Goal: Information Seeking & Learning: Compare options

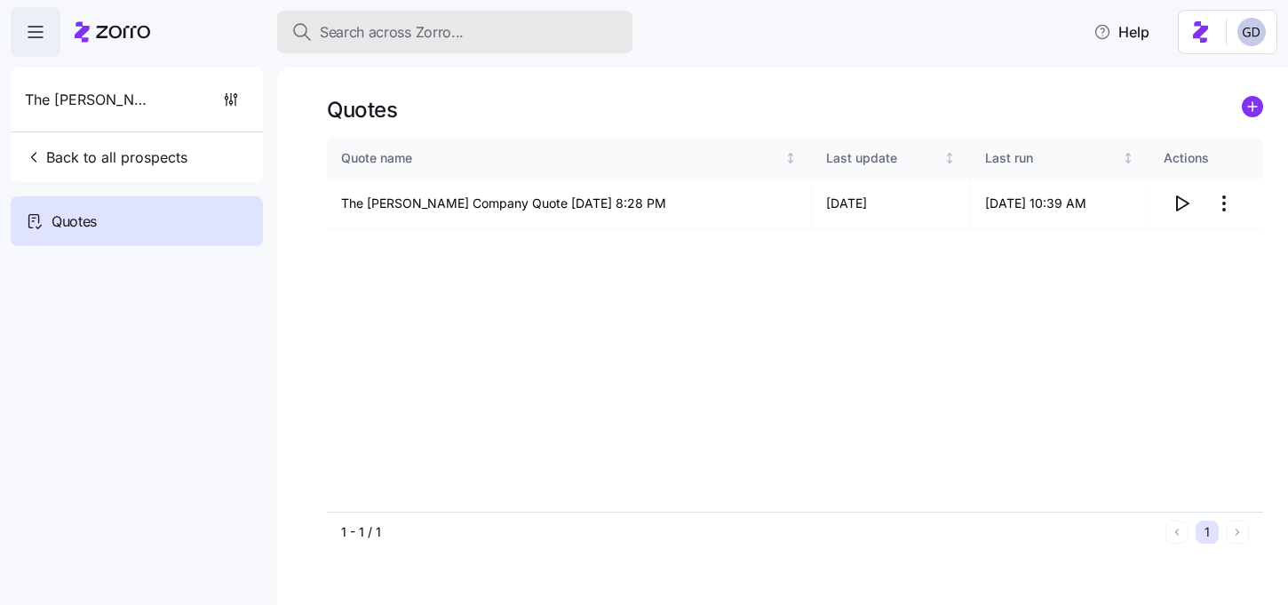
click at [453, 32] on span "Search across Zorro..." at bounding box center [392, 32] width 144 height 22
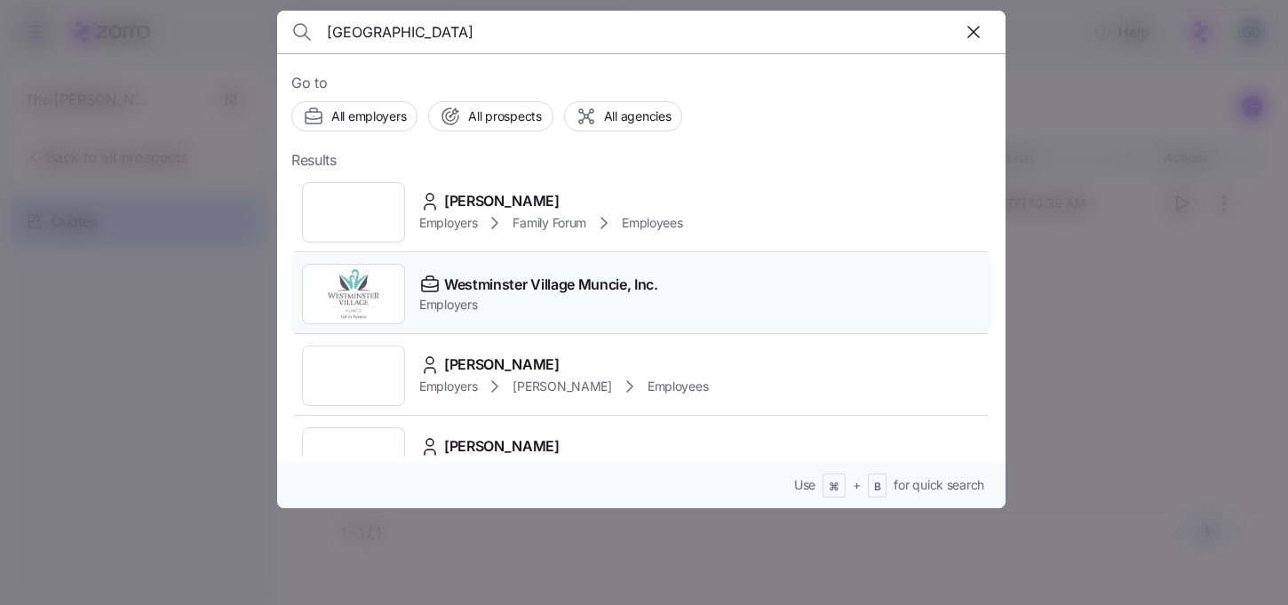
type input "Westminster"
click at [501, 279] on span "Westminster Village Muncie, Inc." at bounding box center [551, 285] width 214 height 22
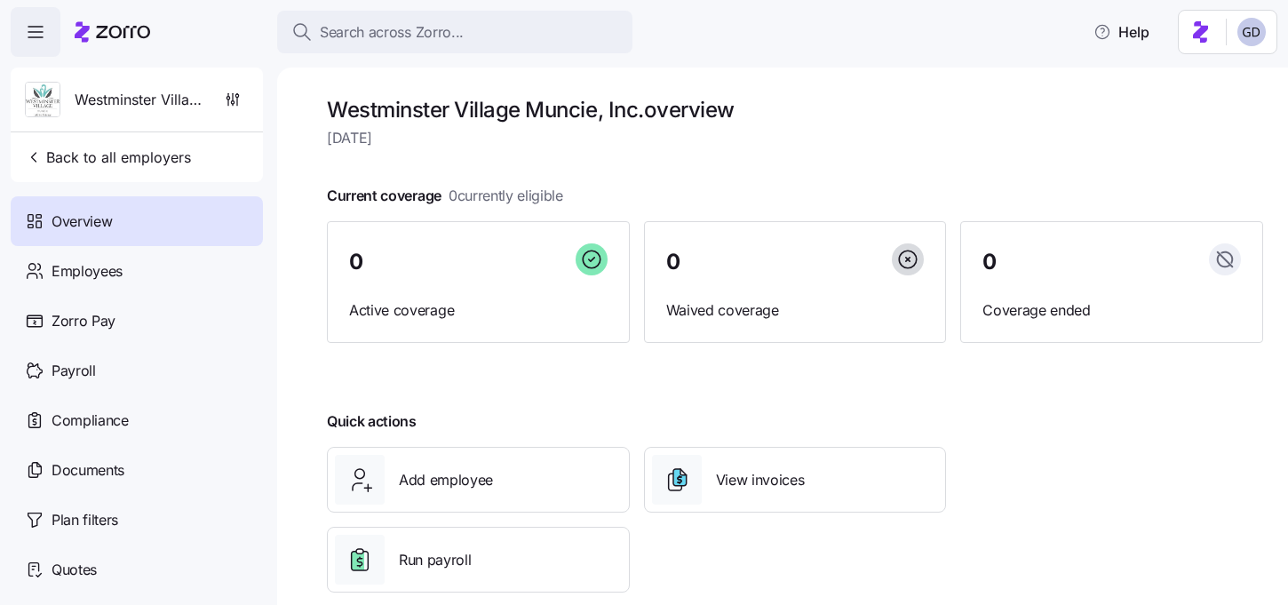
click at [721, 52] on div "Search across Zorro... Help" at bounding box center [644, 32] width 1267 height 50
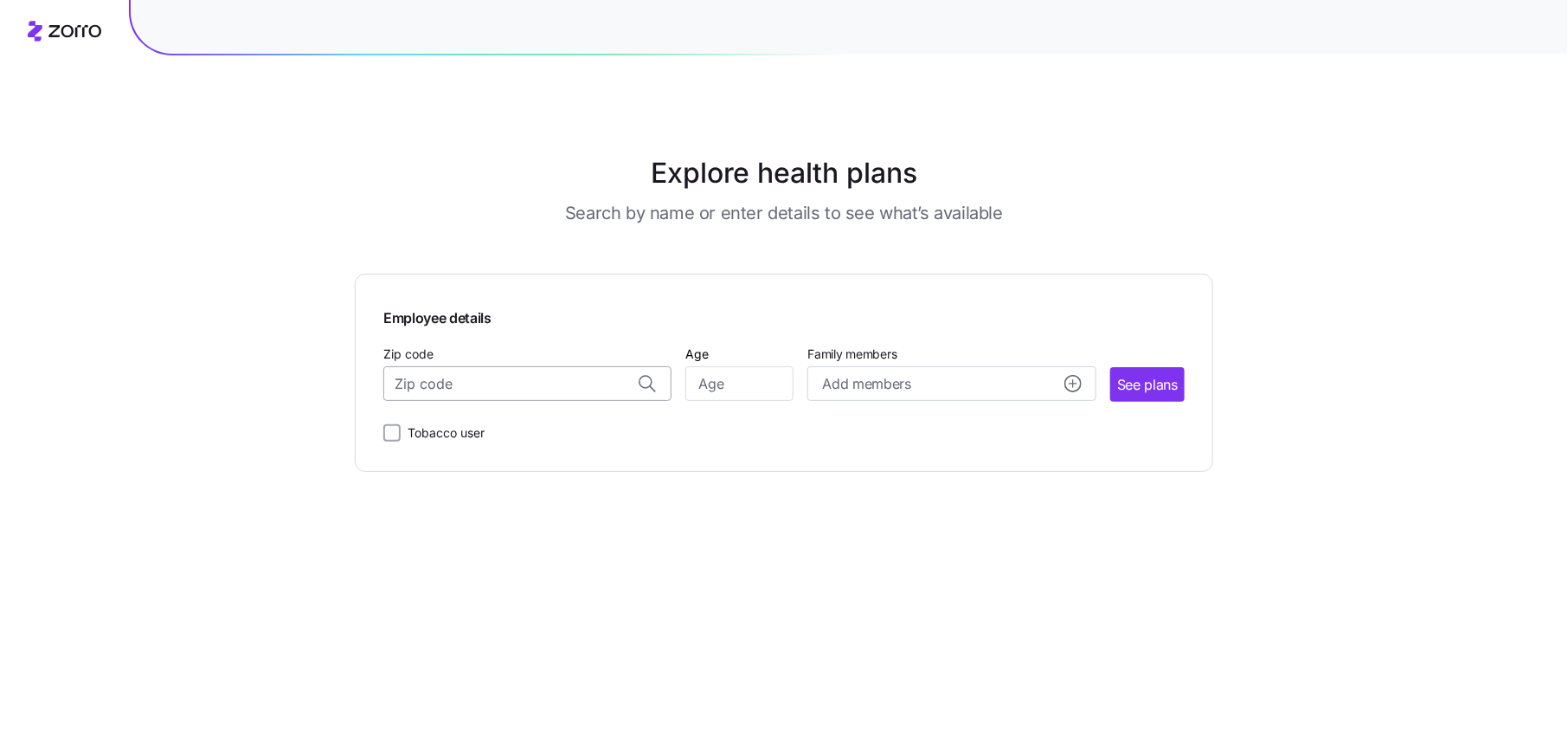
click at [479, 375] on input "Zip code" at bounding box center [527, 384] width 288 height 35
type input "m"
click at [511, 431] on span "47304, [US_STATE][GEOGRAPHIC_DATA], [GEOGRAPHIC_DATA]" at bounding box center [524, 430] width 243 height 21
type input "47304, [US_STATE][GEOGRAPHIC_DATA], [GEOGRAPHIC_DATA]"
click at [740, 382] on input "Age" at bounding box center [739, 384] width 108 height 35
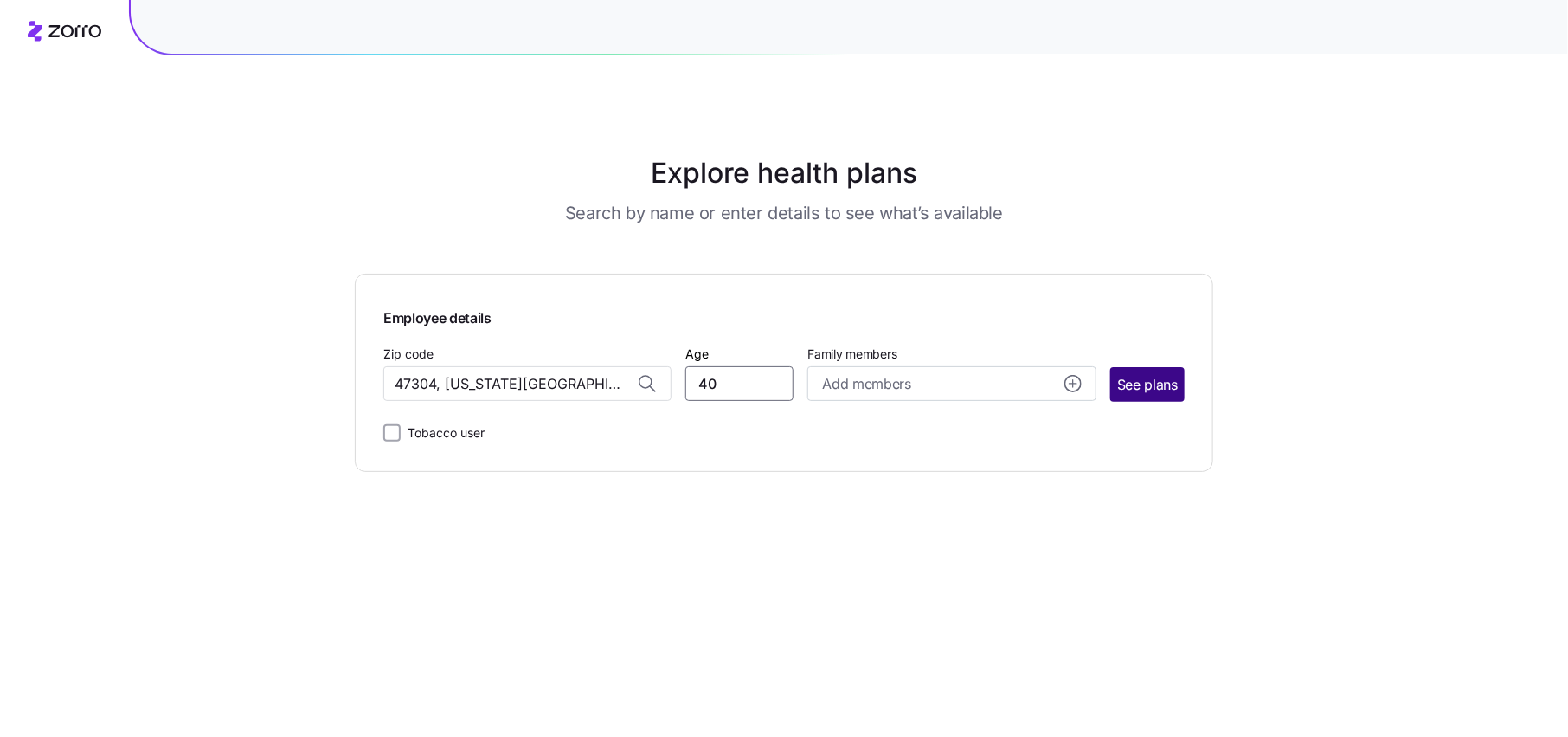
type input "40"
click at [1177, 397] on button "See plans" at bounding box center [1148, 385] width 74 height 35
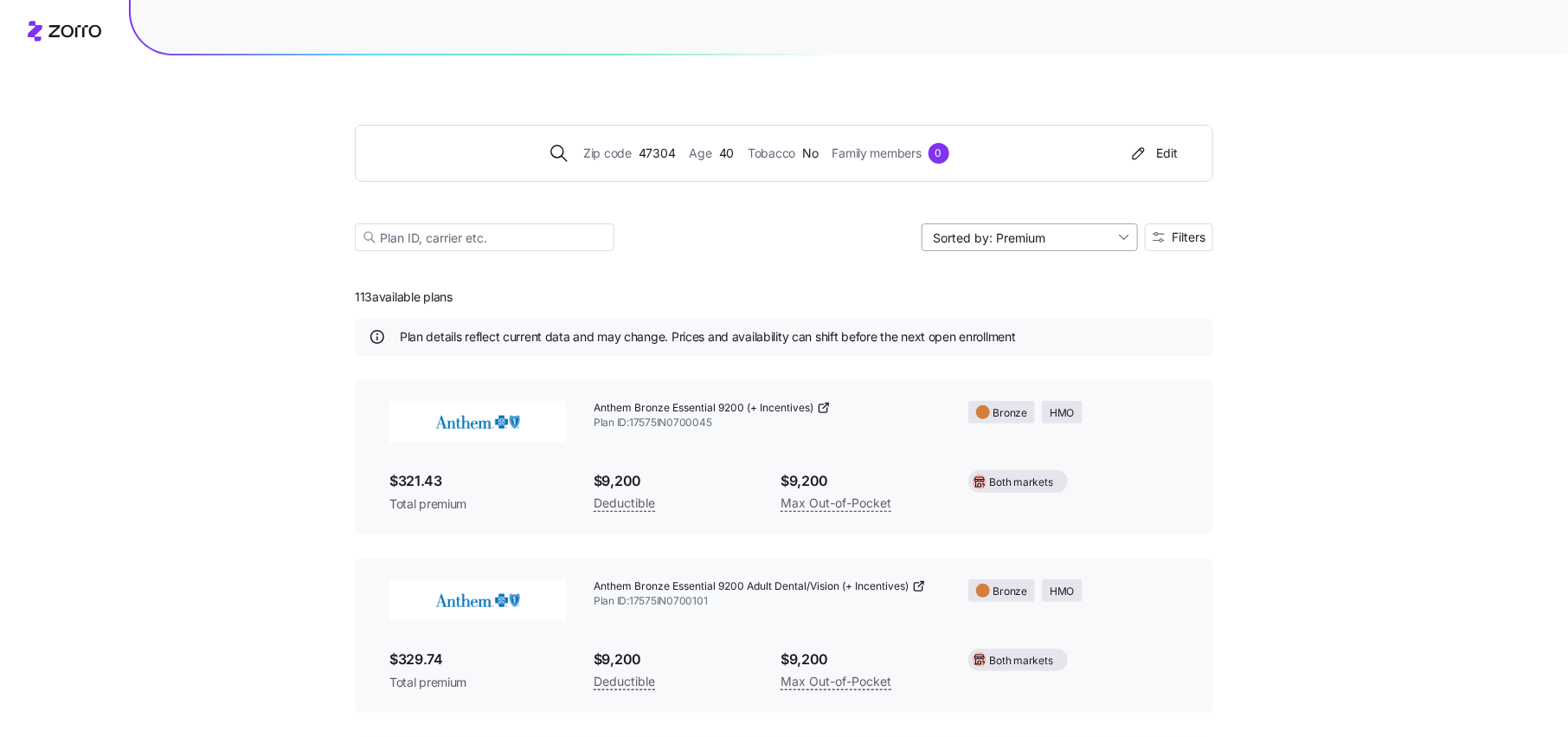
click at [1068, 237] on input "Sorted by: Premium" at bounding box center [1030, 237] width 216 height 27
click at [1243, 327] on div "Zip code 47304 Age [DEMOGRAPHIC_DATA] Tobacco No Family members 0 Edit Sorted b…" at bounding box center [784, 623] width 1568 height 1247
click at [1059, 246] on input "Sorted by: Premium" at bounding box center [1030, 237] width 216 height 27
click at [1188, 242] on span "Filters" at bounding box center [1189, 237] width 34 height 12
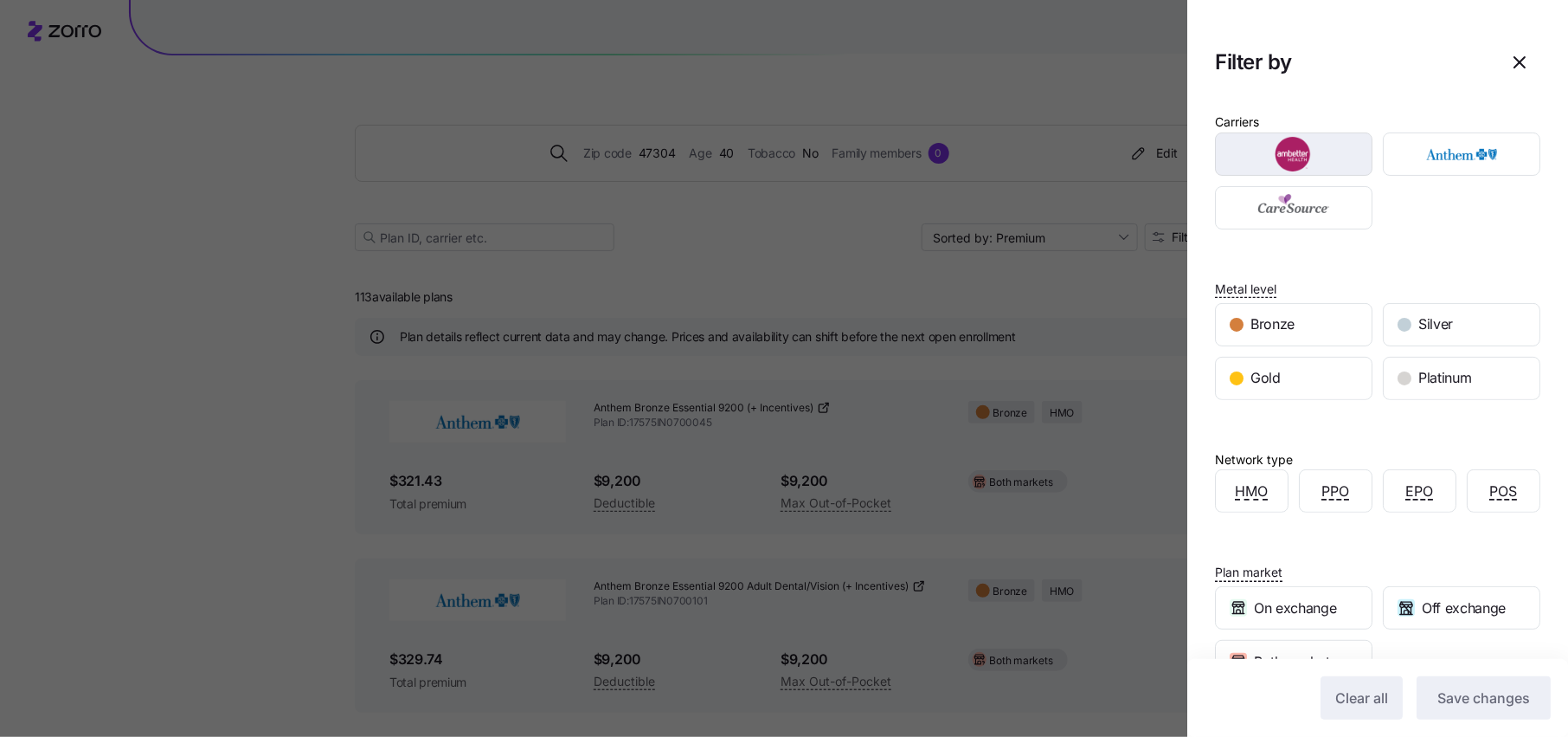
click at [1331, 159] on img "button" at bounding box center [1294, 154] width 128 height 35
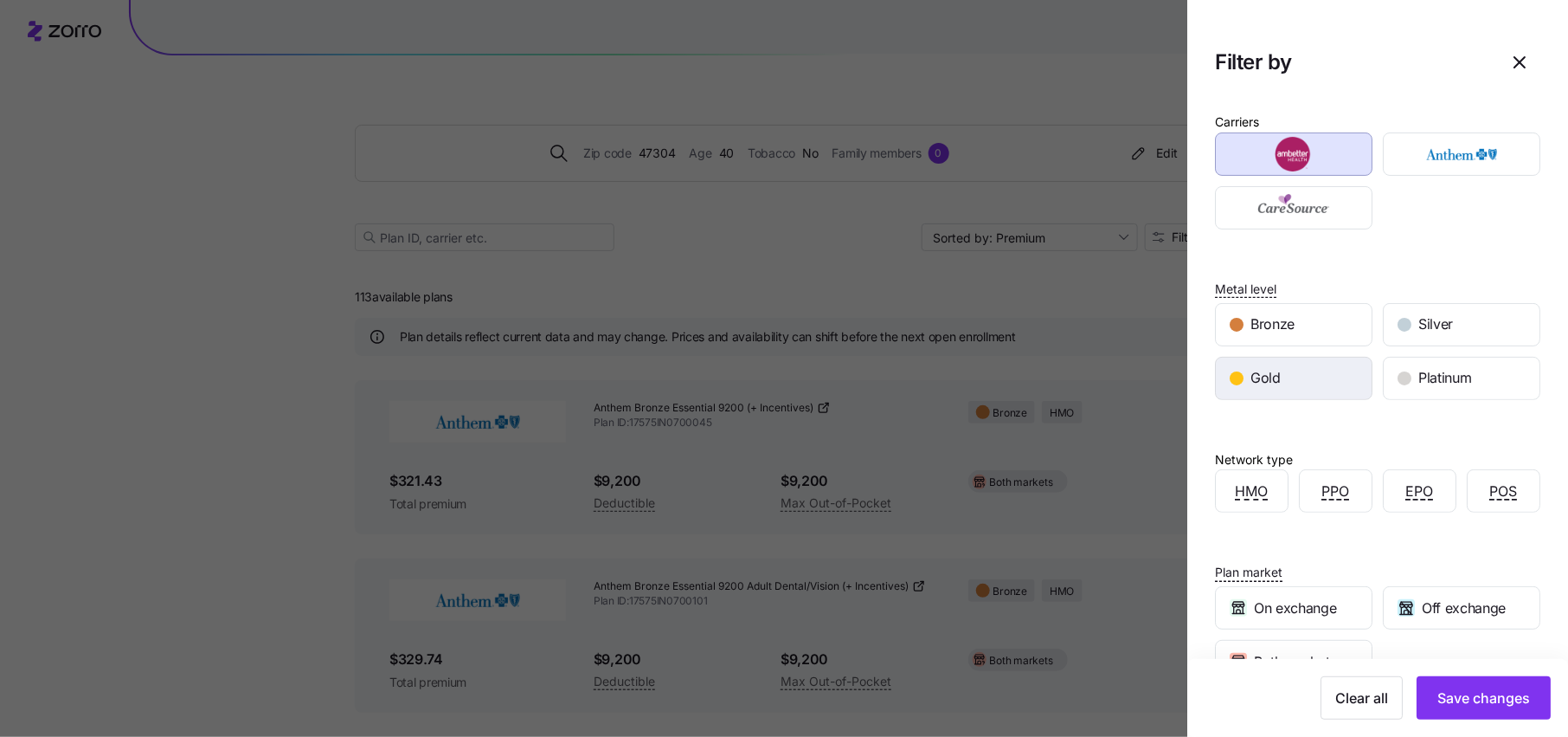
click at [1329, 360] on div "Gold" at bounding box center [1294, 378] width 156 height 42
click at [1478, 700] on span "Save changes" at bounding box center [1483, 697] width 93 height 20
